Goal: Find specific page/section: Find specific page/section

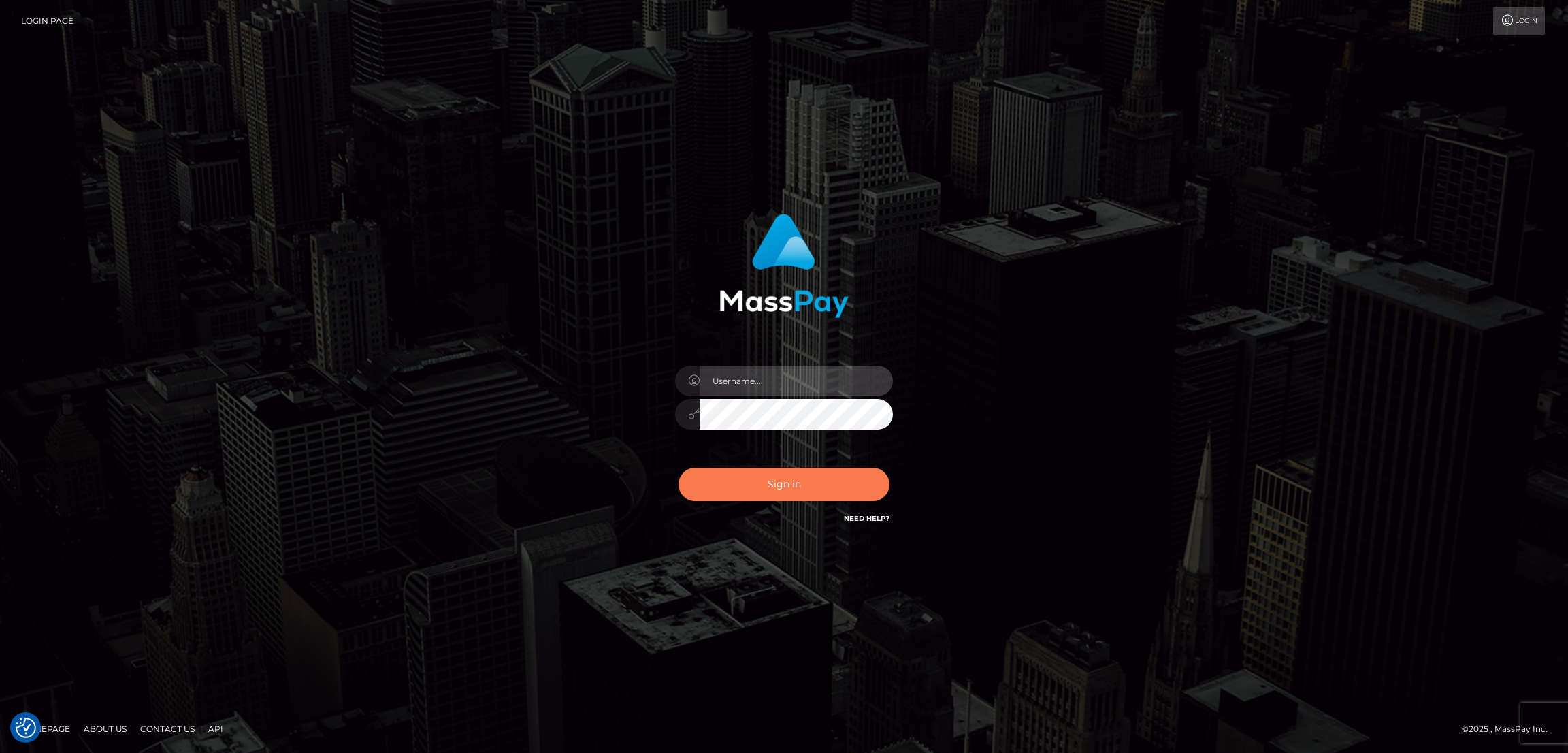
type input "nb.es"
click at [825, 472] on button "Sign in" at bounding box center [784, 484] width 211 height 33
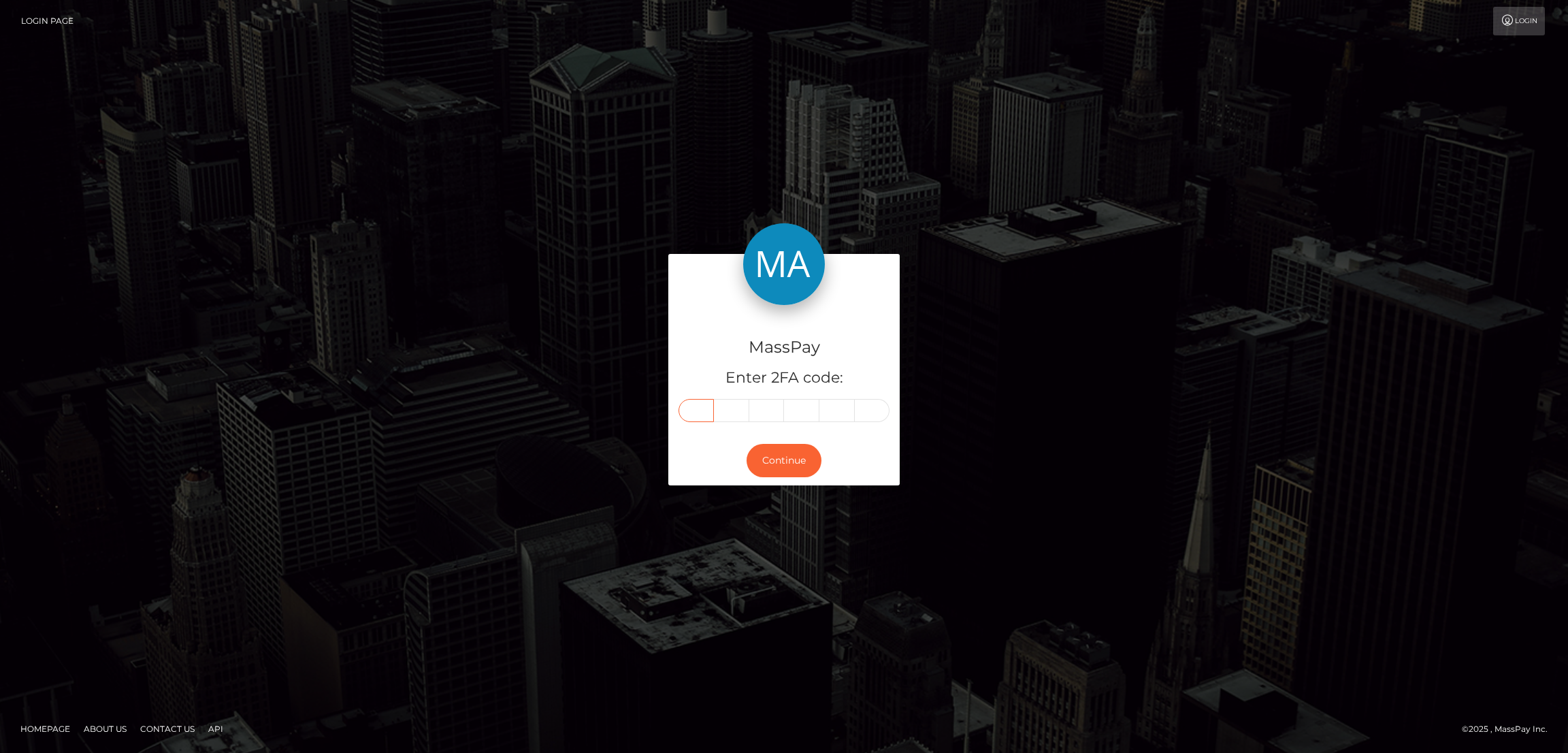
click at [694, 405] on input "text" at bounding box center [696, 411] width 36 height 23
paste input "6"
type input "6"
type input "2"
type input "3"
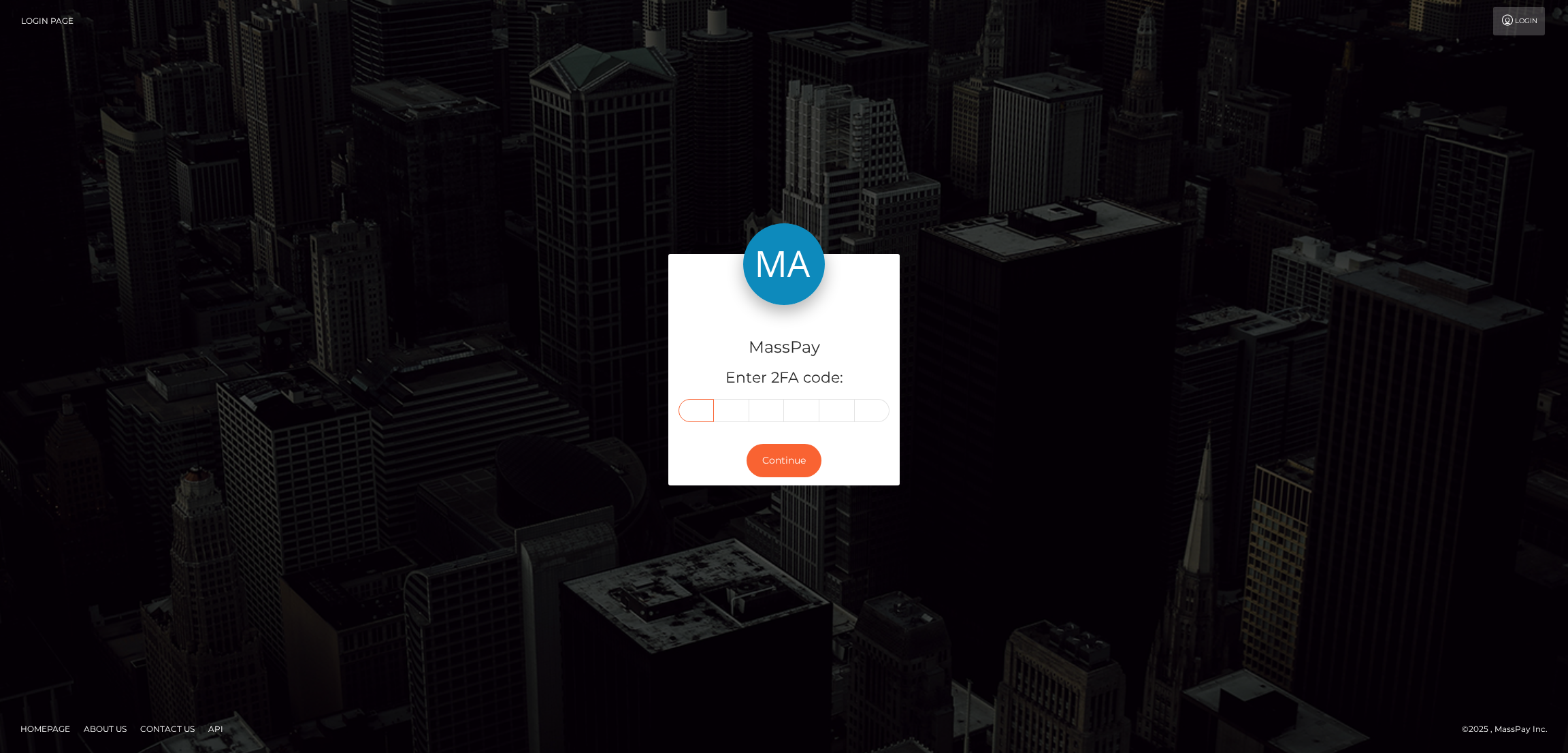
type input "4"
type input "3"
type input "2"
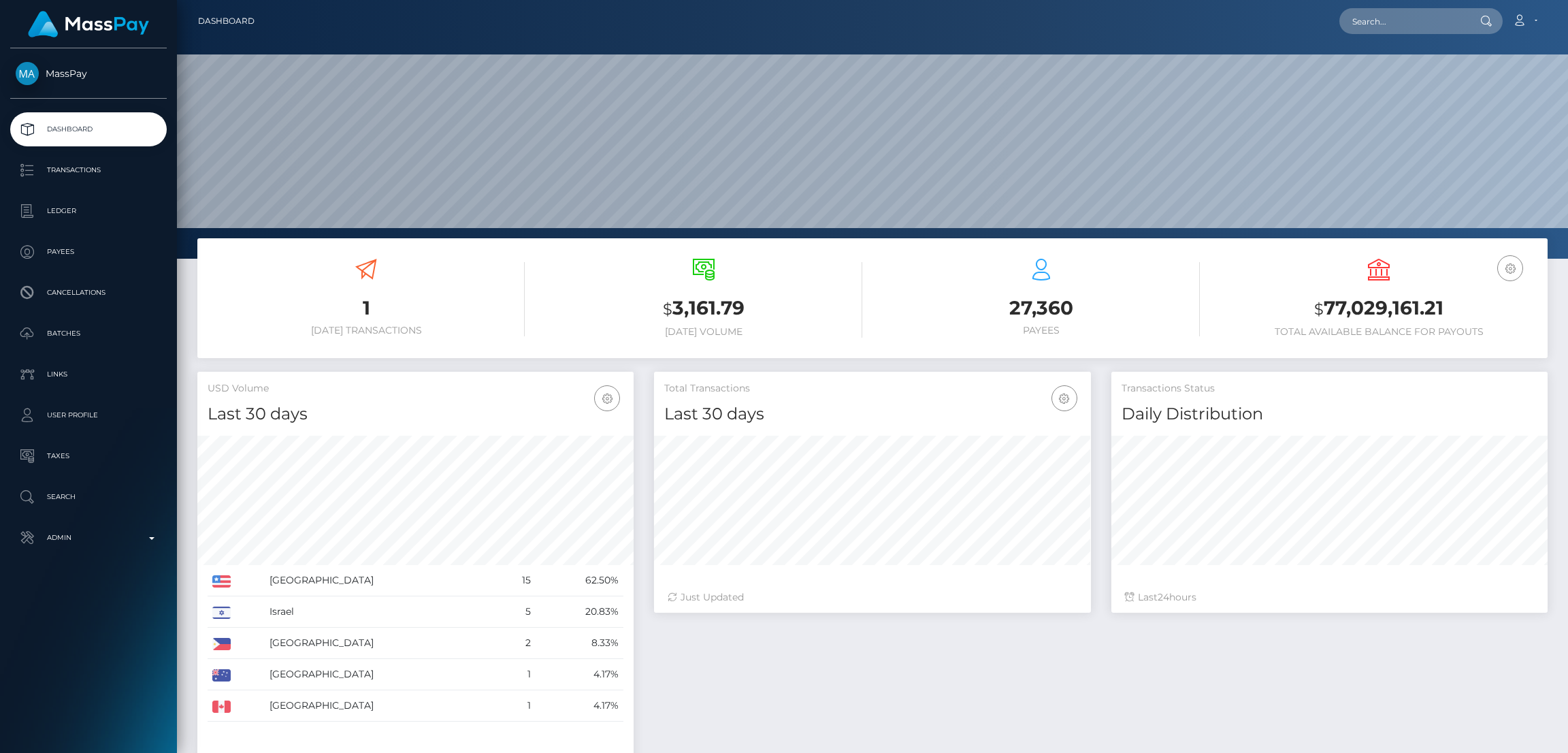
scroll to position [242, 436]
click at [1389, 25] on input "text" at bounding box center [1403, 21] width 128 height 26
paste input "bethbrownhill12@outlook.com"
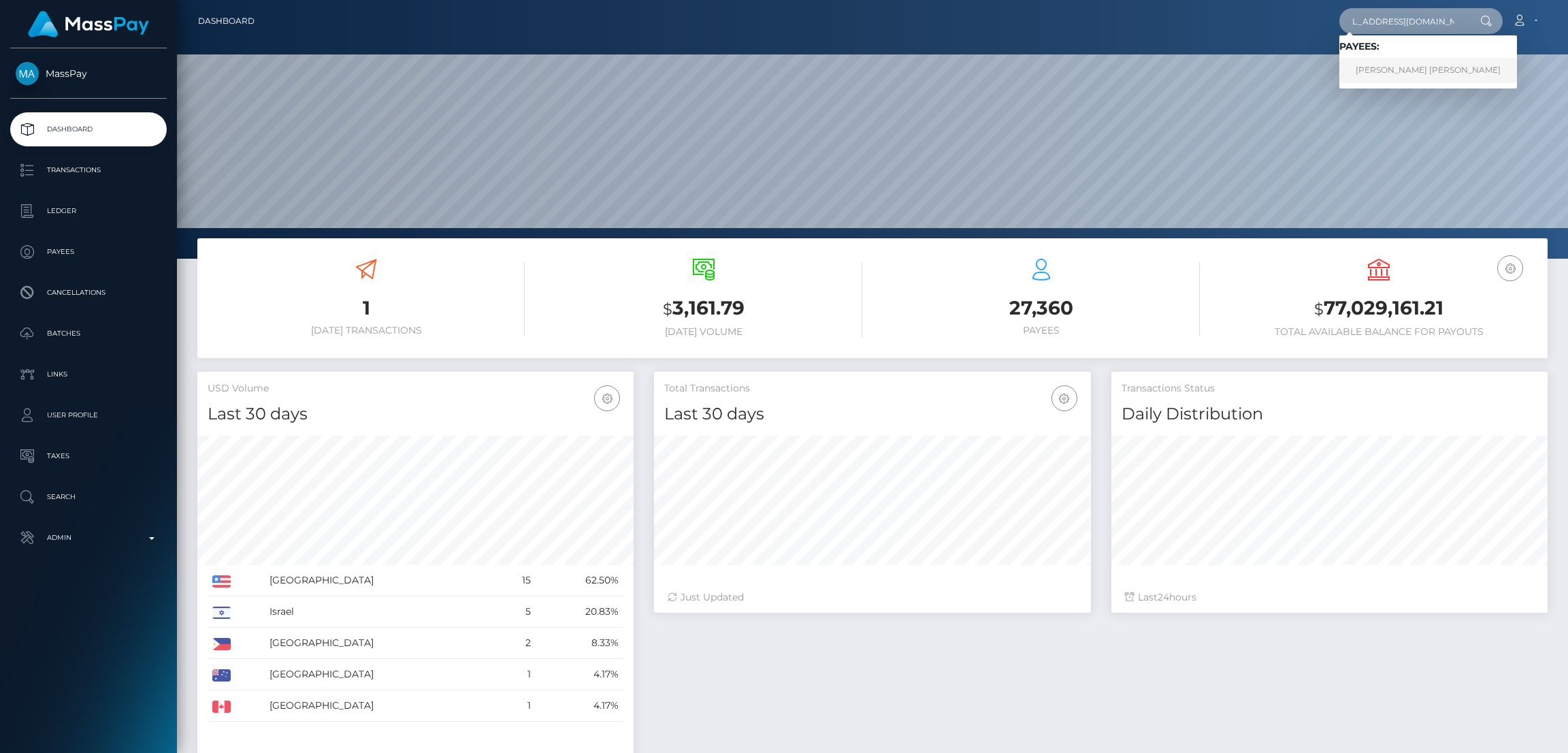
type input "bethbrownhill12@outlook.com"
click at [1387, 70] on link "BETHANY JADE BROWNHILL" at bounding box center [1428, 70] width 178 height 25
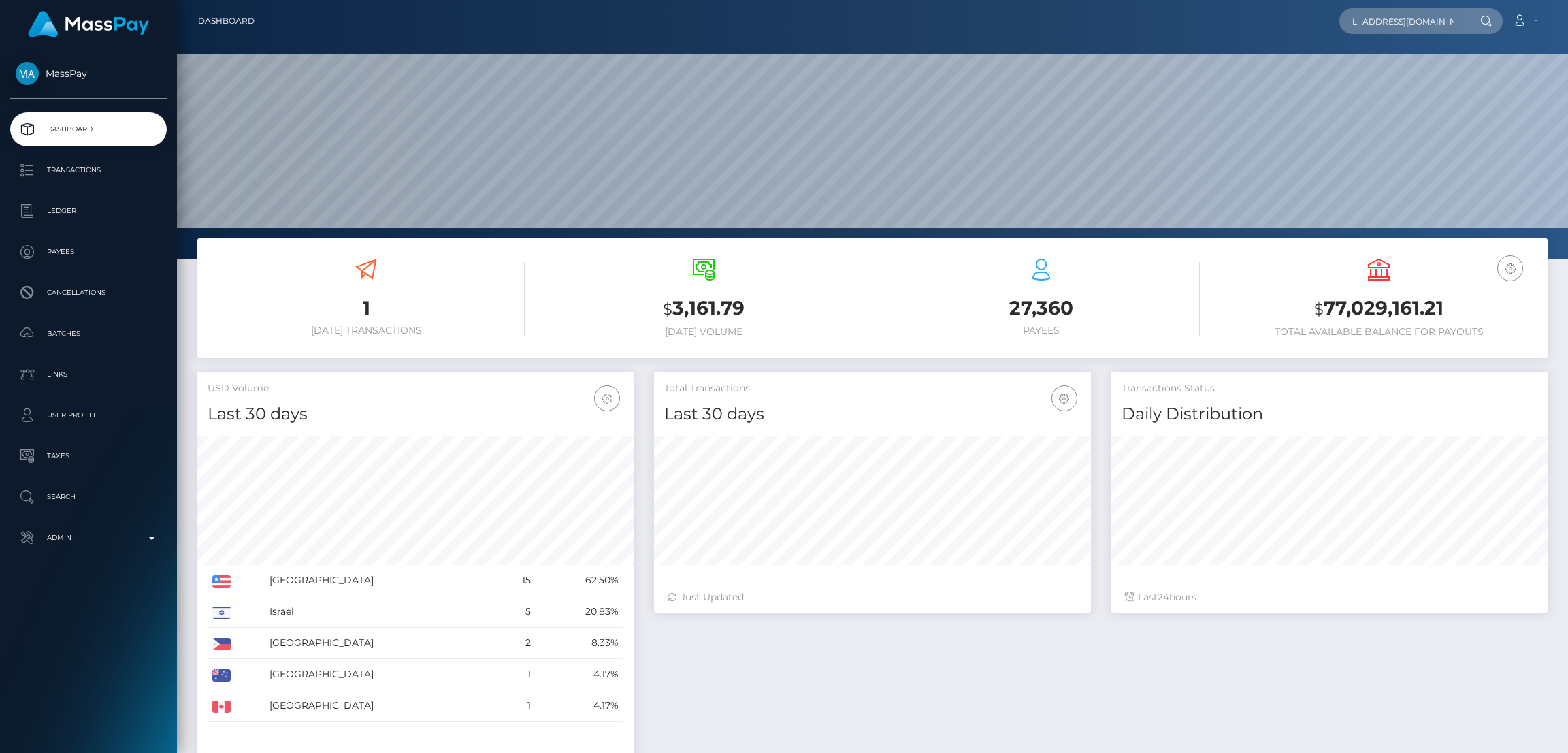
scroll to position [0, 0]
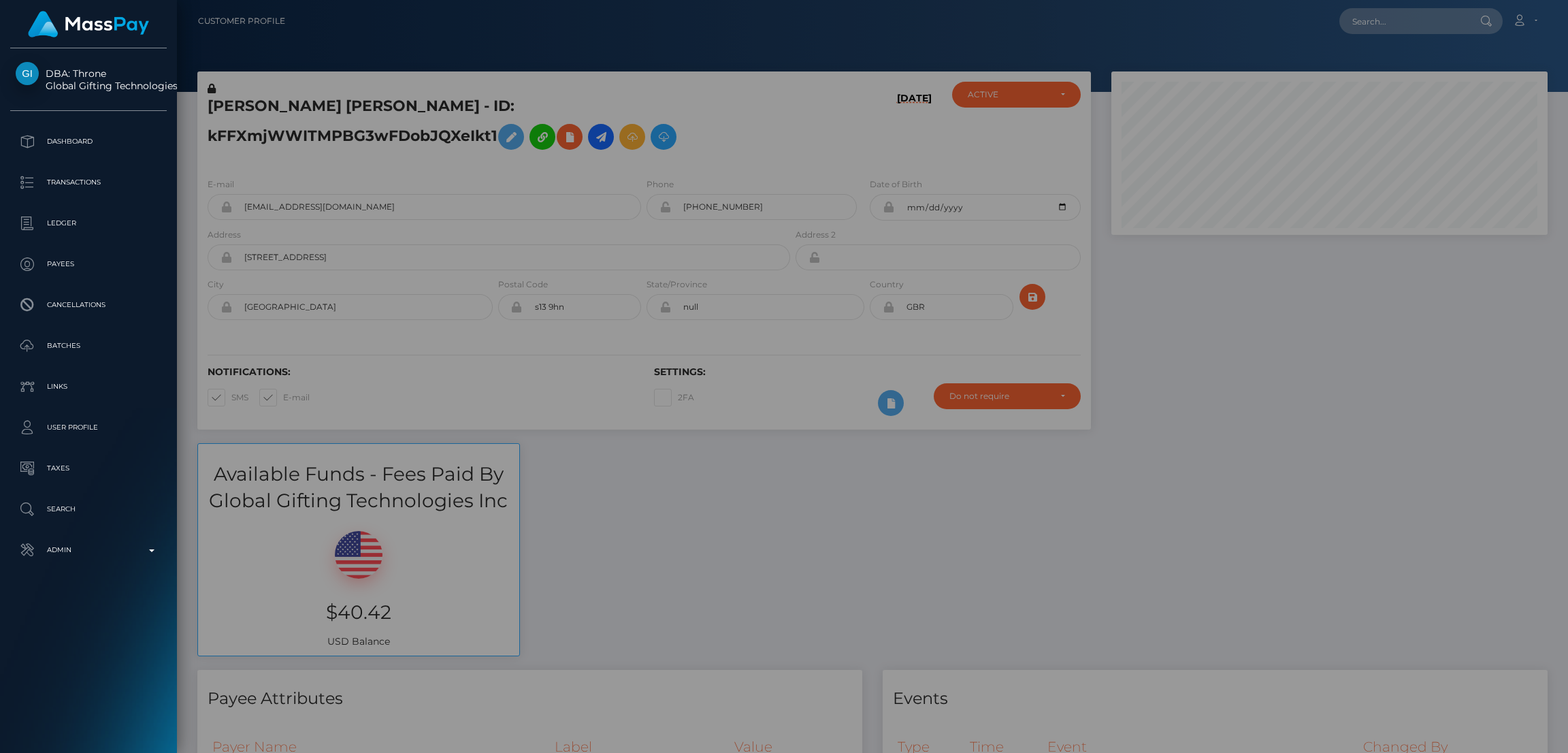
scroll to position [163, 436]
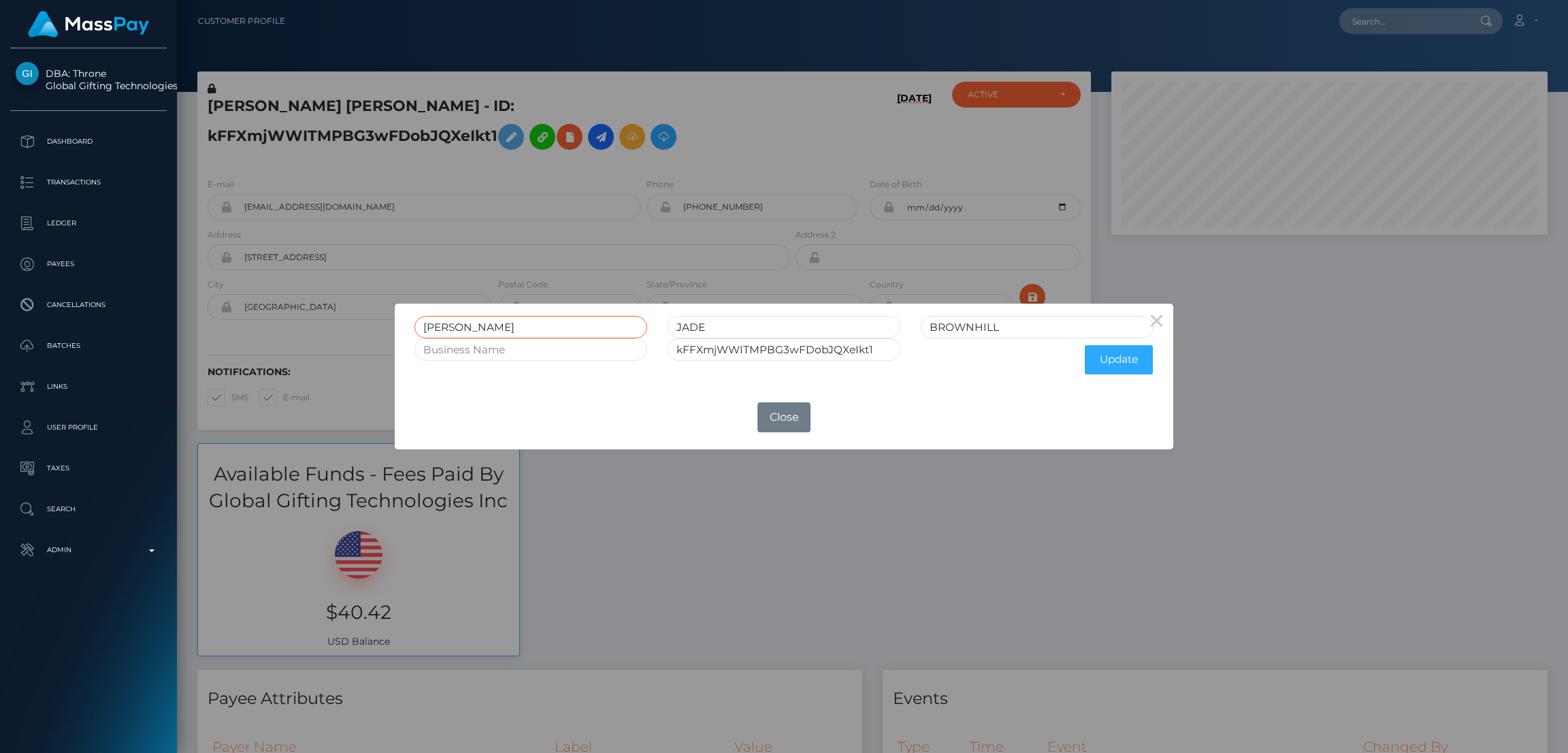
click at [460, 320] on input "BETHANY" at bounding box center [530, 327] width 232 height 23
click at [771, 412] on button "Close" at bounding box center [784, 417] width 53 height 30
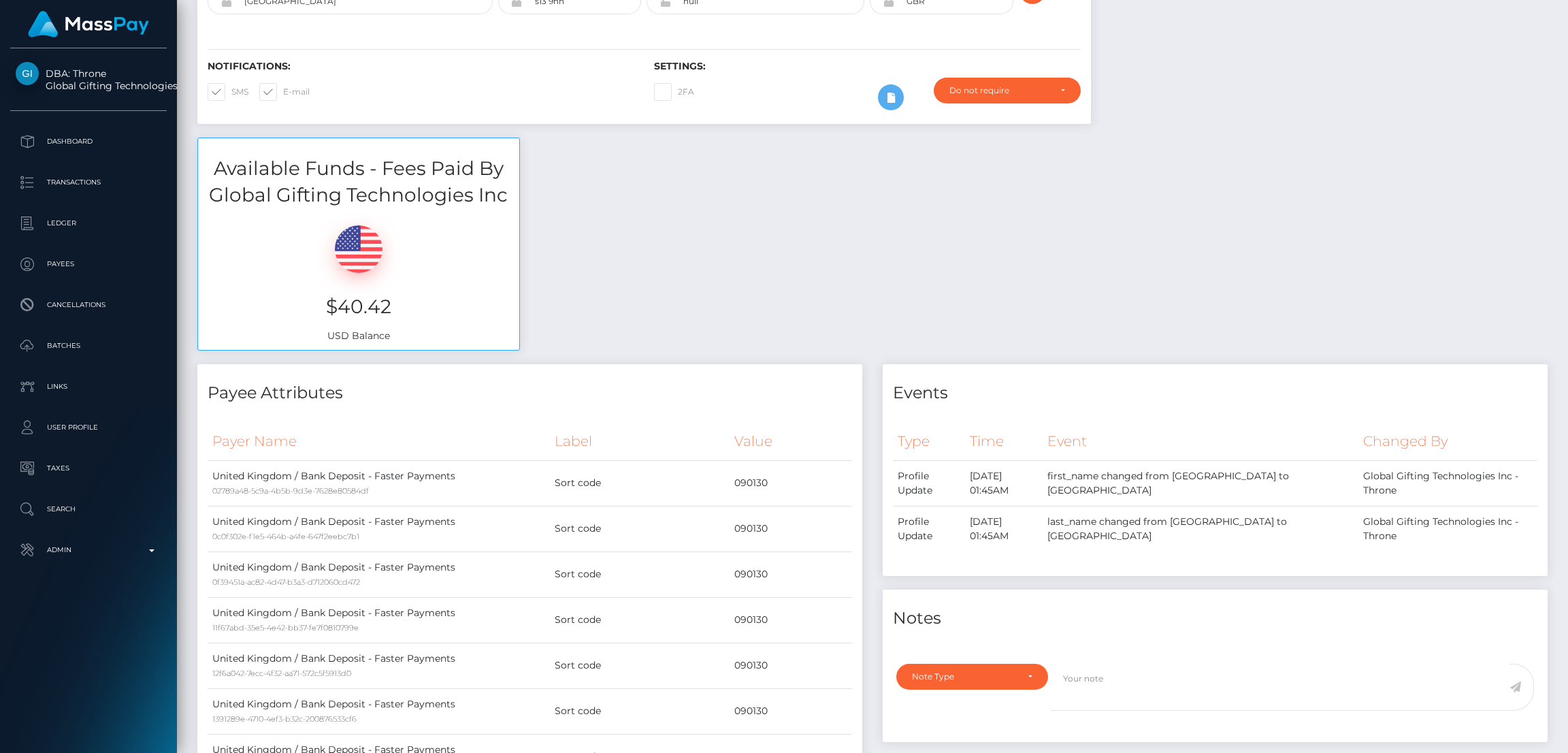
scroll to position [0, 0]
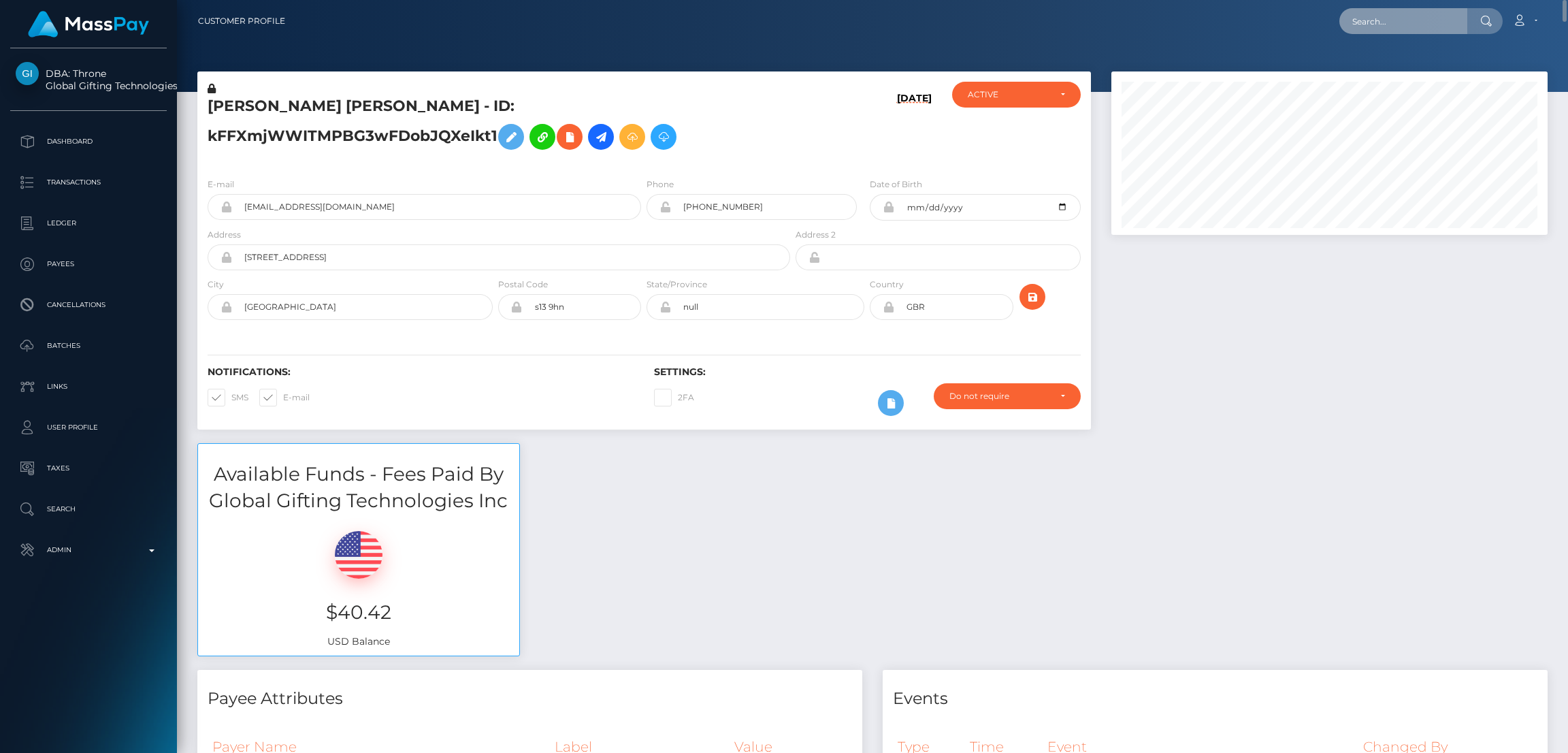
click at [1383, 17] on input "text" at bounding box center [1403, 21] width 128 height 26
paste input "[EMAIL_ADDRESS][PERSON_NAME][DOMAIN_NAME]"
type input "[EMAIL_ADDRESS][PERSON_NAME][DOMAIN_NAME]"
click at [1379, 67] on link "ETERNITY EBONY ERZENE" at bounding box center [1411, 70] width 144 height 25
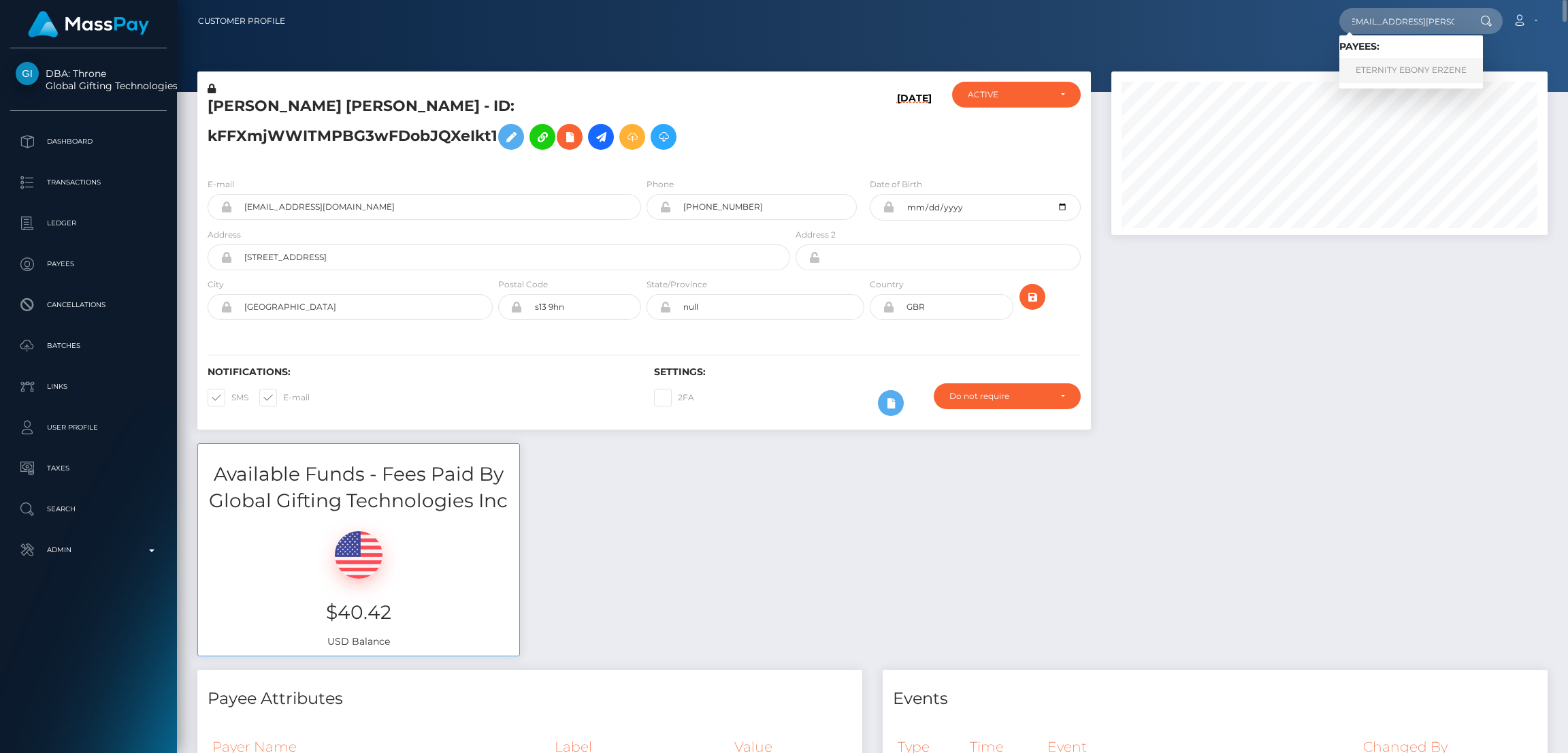
scroll to position [0, 0]
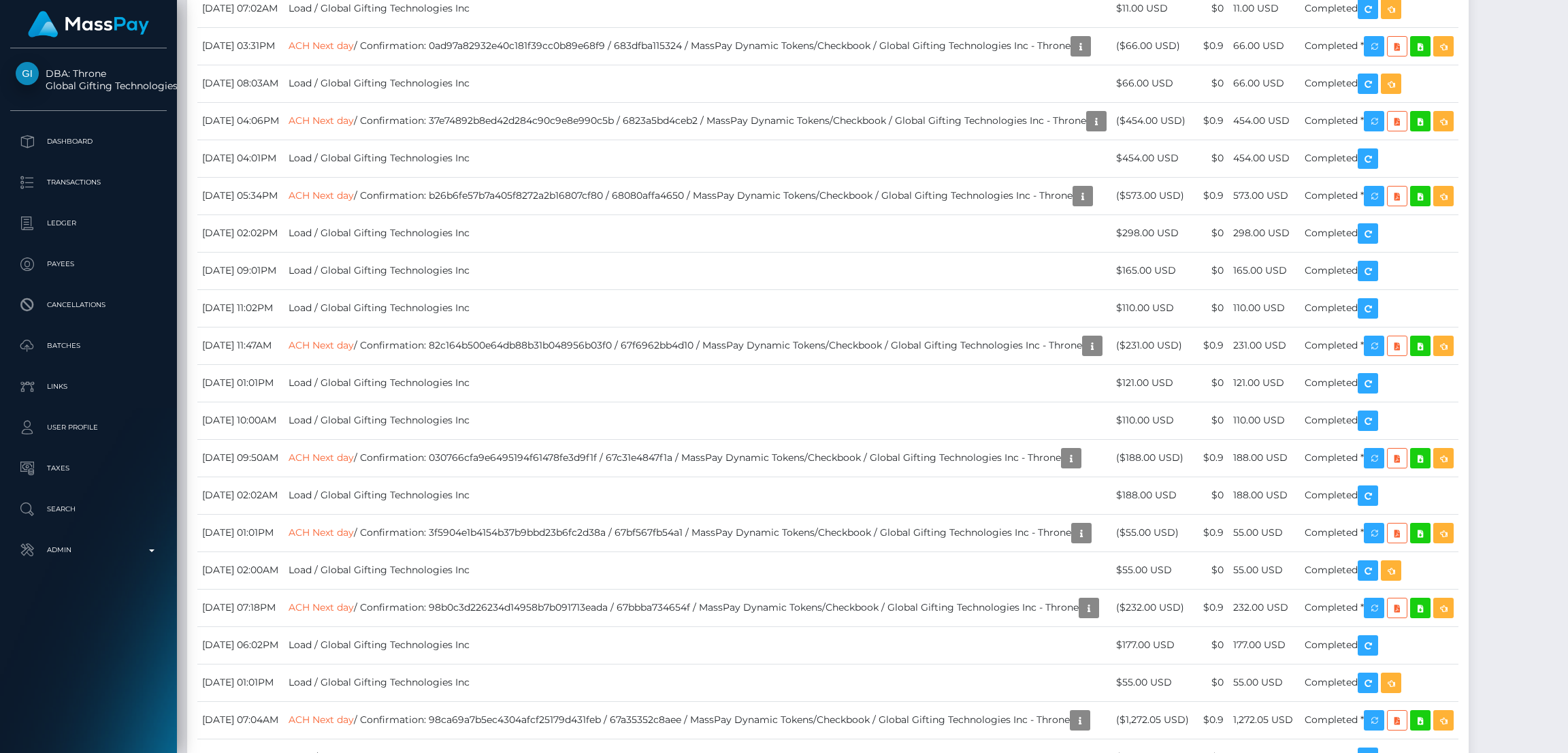
scroll to position [5514, 0]
